Goal: Find specific fact

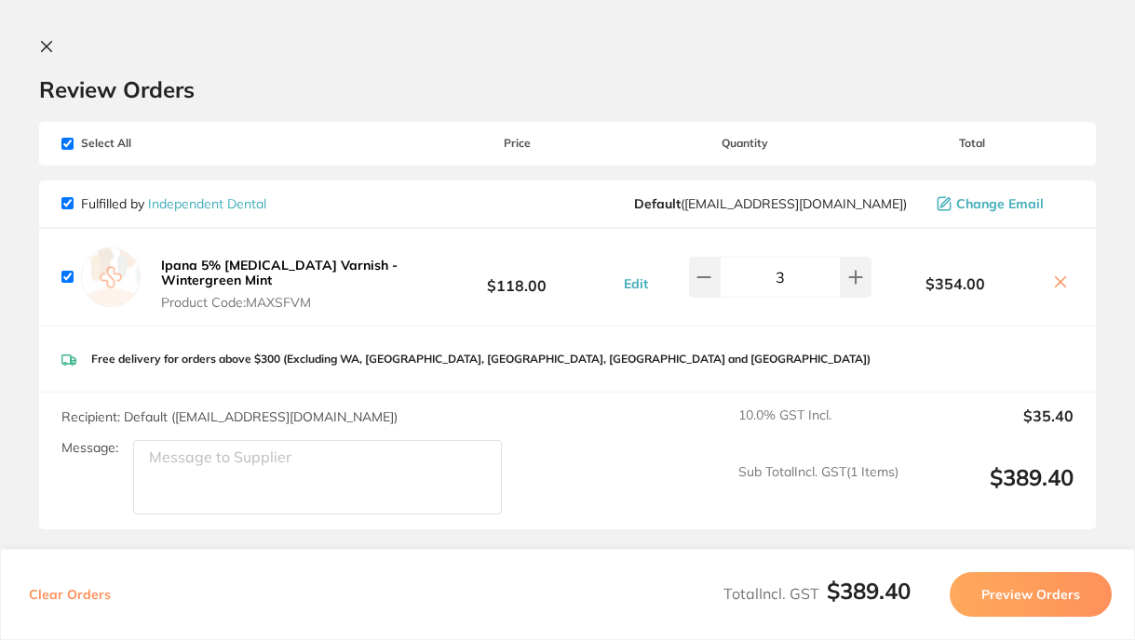
click at [47, 47] on icon at bounding box center [47, 47] width 10 height 10
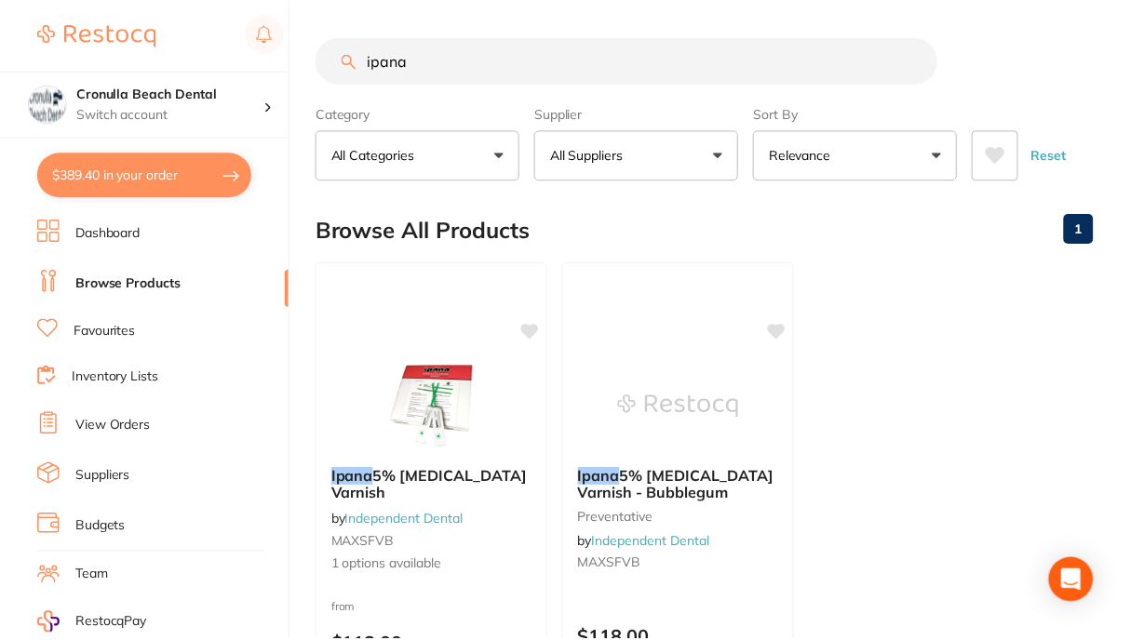
scroll to position [4, 0]
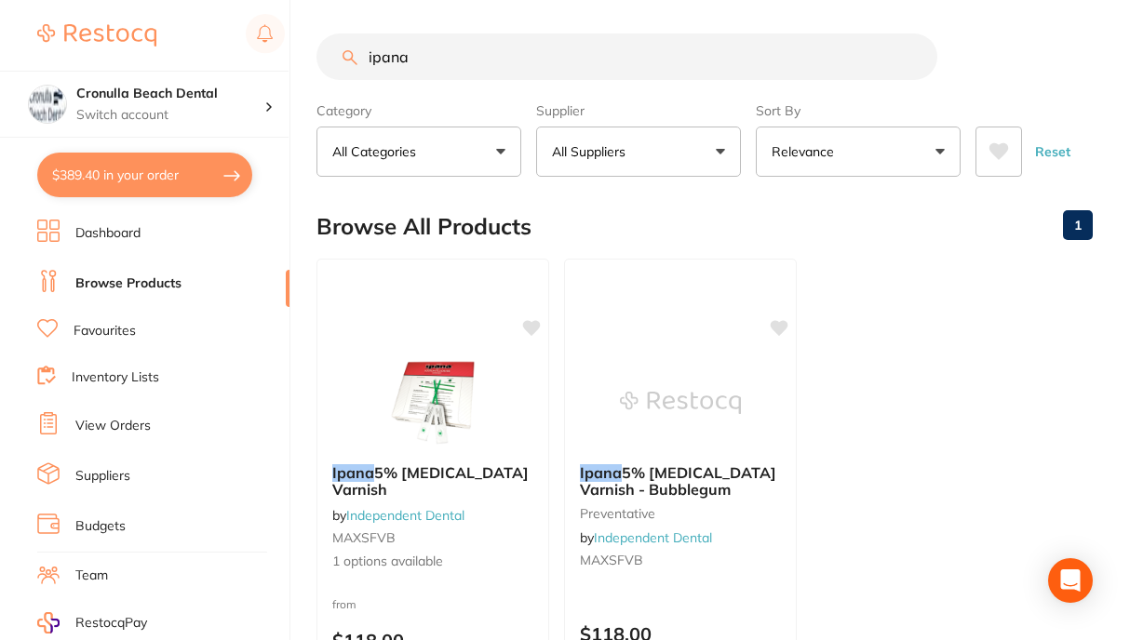
drag, startPoint x: 452, startPoint y: 58, endPoint x: 336, endPoint y: 59, distance: 116.4
click at [336, 59] on input "ipana" at bounding box center [627, 57] width 621 height 47
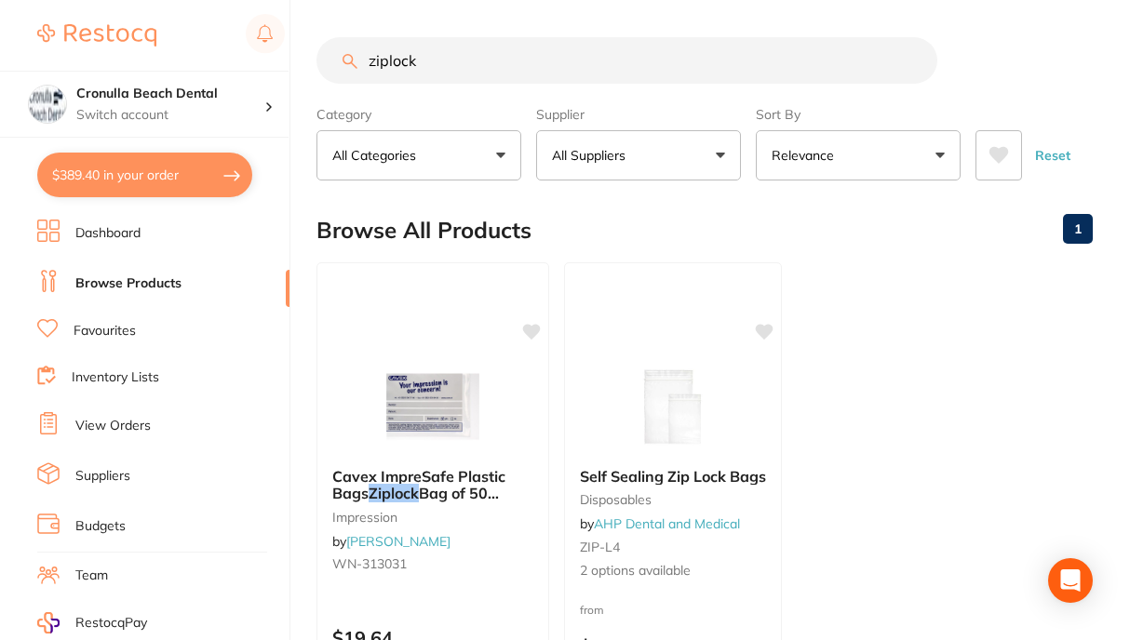
type input "ziplock"
click at [452, 404] on img at bounding box center [432, 405] width 122 height 94
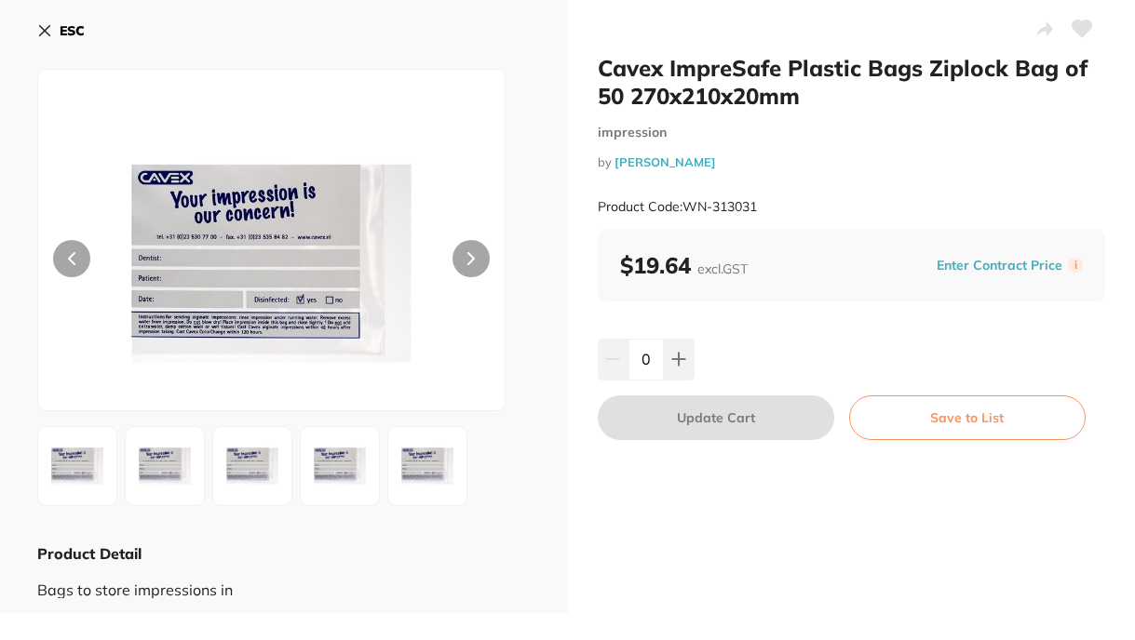
click at [37, 36] on icon at bounding box center [44, 30] width 15 height 15
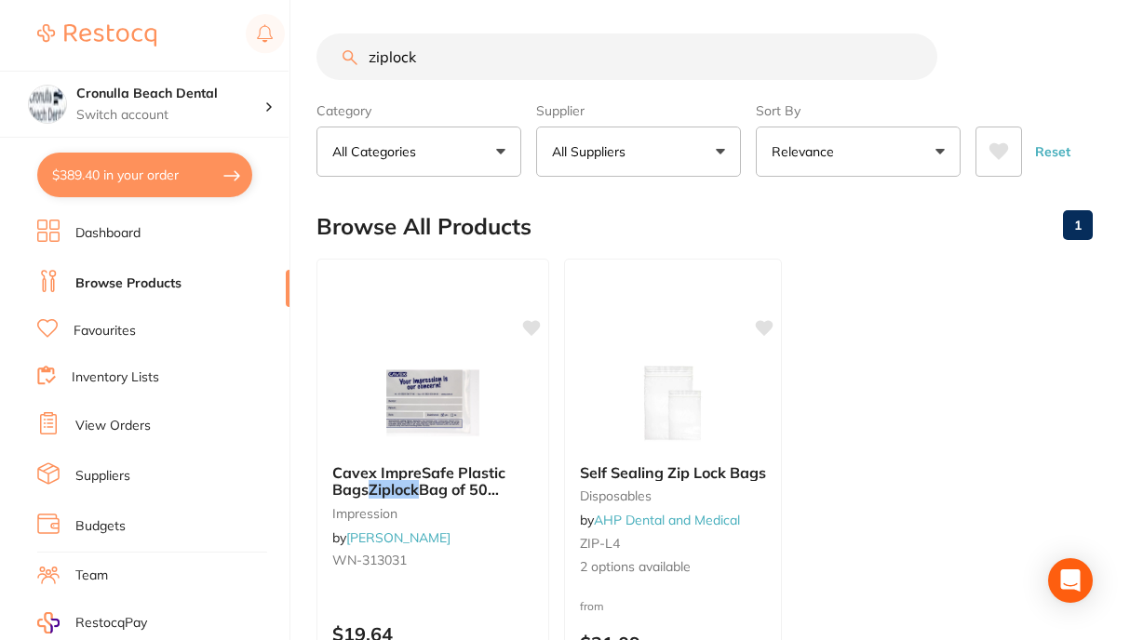
click at [716, 419] on img at bounding box center [673, 403] width 121 height 93
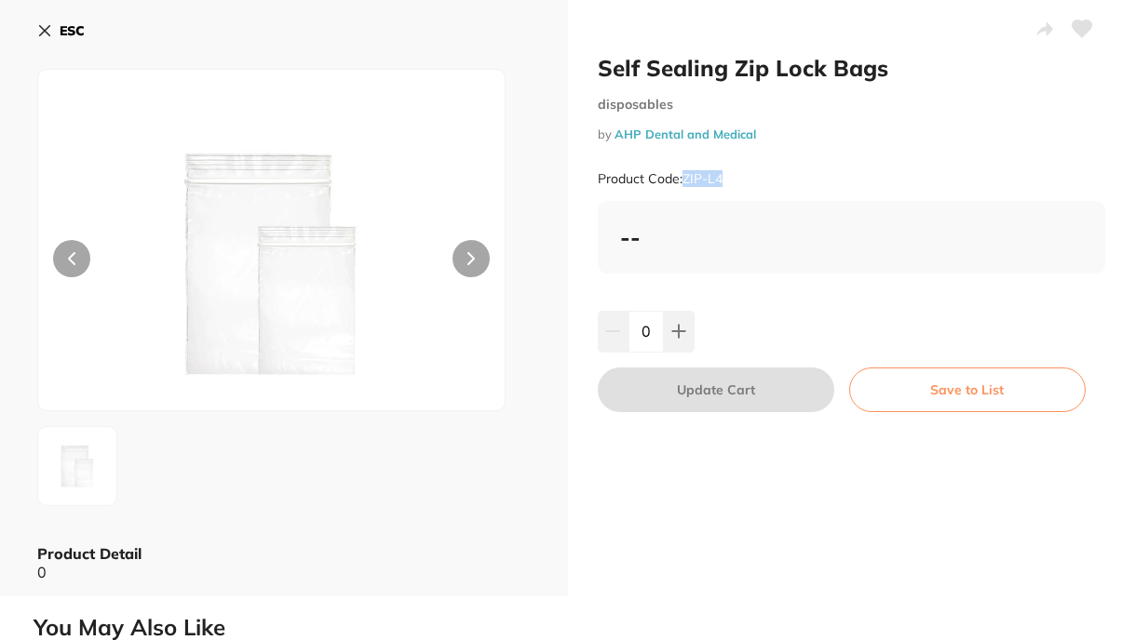
drag, startPoint x: 752, startPoint y: 178, endPoint x: 686, endPoint y: 183, distance: 66.3
click at [686, 183] on div "Product Code: ZIP-L4" at bounding box center [852, 179] width 508 height 46
copy small "ZIP-L4"
